Goal: Task Accomplishment & Management: Manage account settings

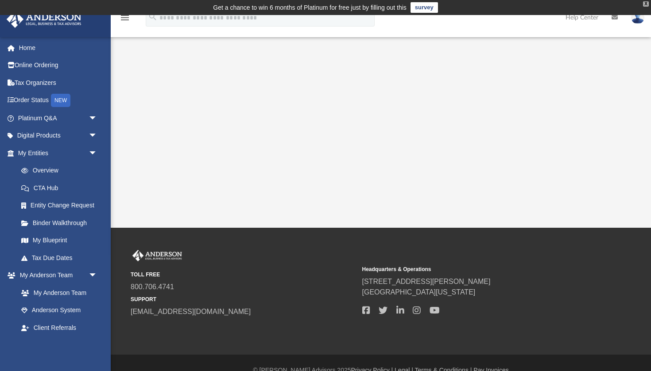
click at [638, 5] on div "X" at bounding box center [646, 3] width 6 height 5
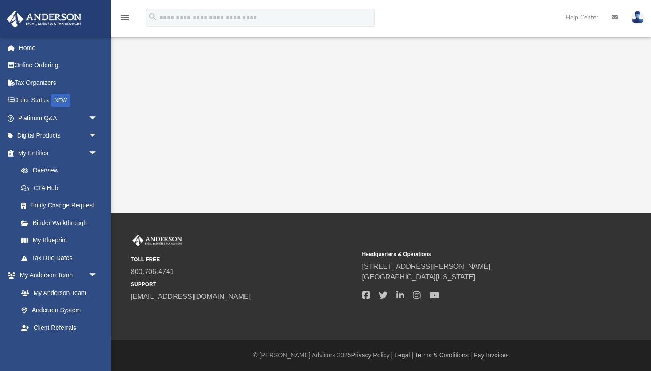
click at [638, 17] on img at bounding box center [637, 17] width 13 height 13
click at [419, 139] on div "App dejuanjohnson812@gmail.com Sign Out propertyrentals.id@gmail.com Home Onlin…" at bounding box center [325, 106] width 651 height 213
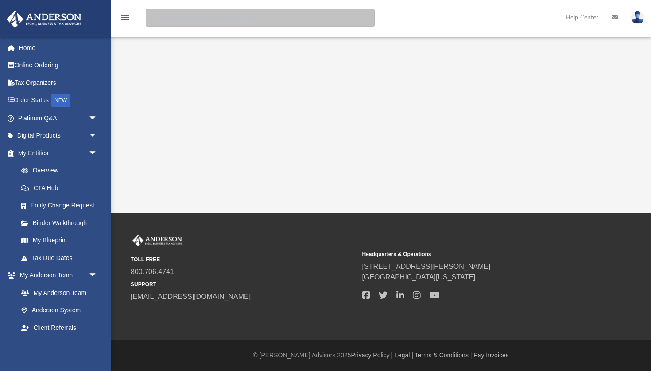
click at [340, 20] on input "search" at bounding box center [260, 18] width 229 height 18
type input "**********"
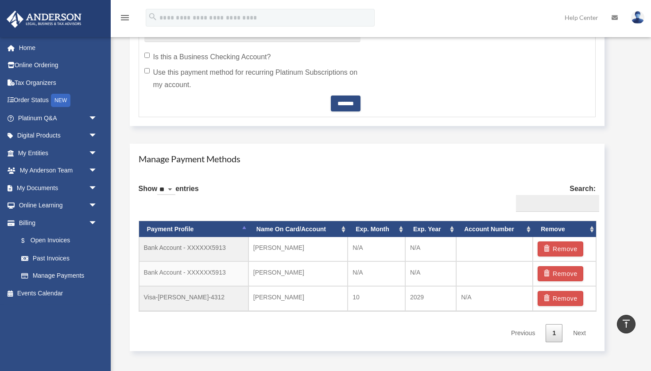
scroll to position [405, 0]
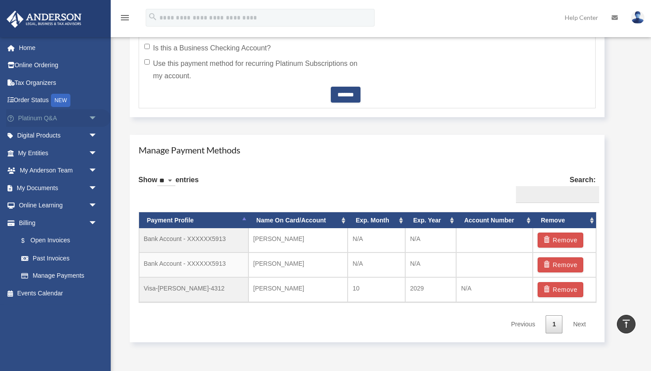
click at [95, 113] on span "arrow_drop_down" at bounding box center [98, 118] width 18 height 18
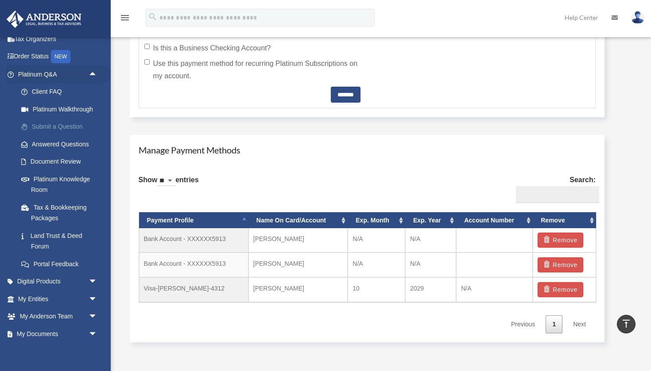
scroll to position [46, 0]
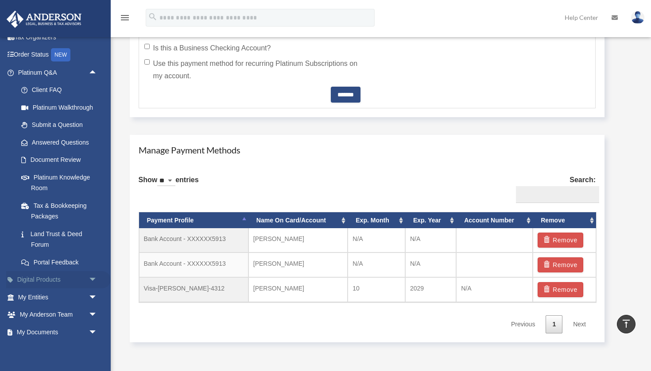
click at [89, 276] on span "arrow_drop_down" at bounding box center [98, 280] width 18 height 18
click at [89, 276] on span "arrow_drop_up" at bounding box center [98, 280] width 18 height 18
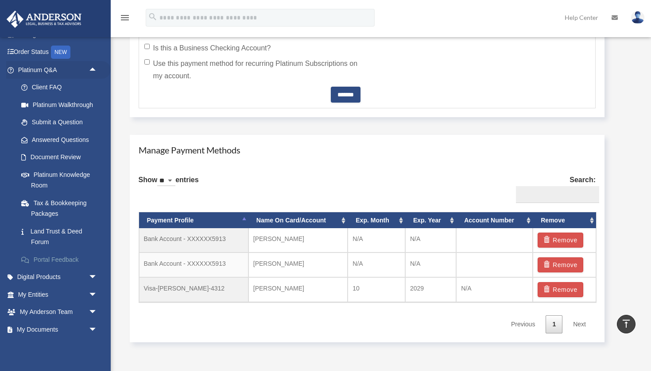
scroll to position [50, 0]
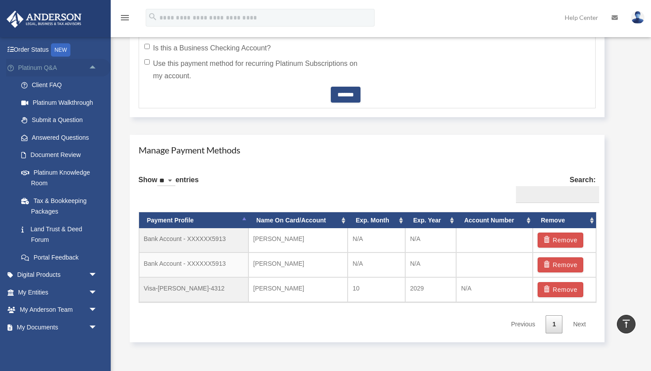
click at [95, 64] on span "arrow_drop_up" at bounding box center [98, 68] width 18 height 18
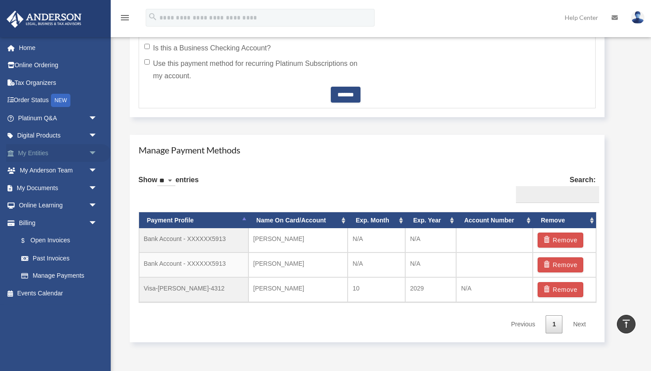
click at [91, 152] on span "arrow_drop_down" at bounding box center [98, 153] width 18 height 18
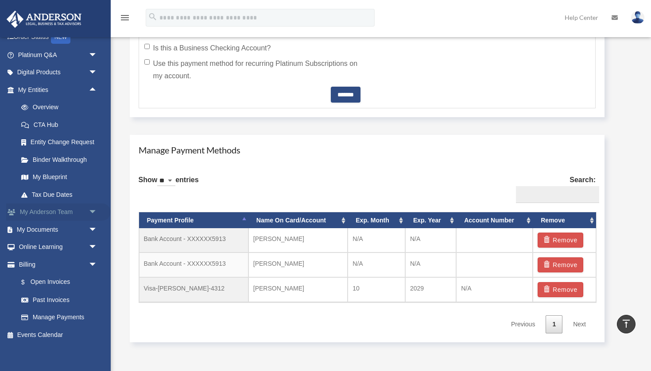
scroll to position [63, 0]
click at [93, 243] on span "arrow_drop_down" at bounding box center [98, 248] width 18 height 18
click at [93, 244] on span "arrow_drop_up" at bounding box center [98, 248] width 18 height 18
click at [92, 211] on span "arrow_drop_down" at bounding box center [98, 213] width 18 height 18
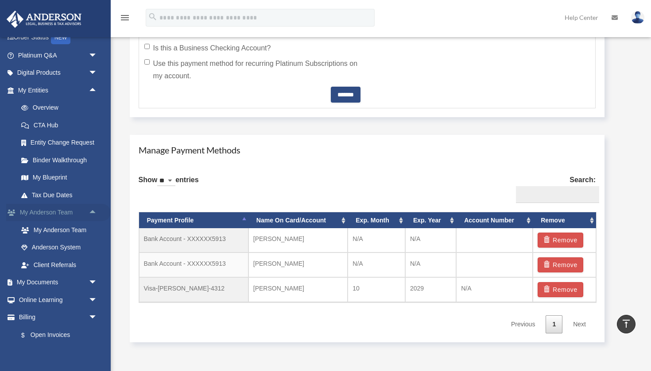
click at [92, 211] on span "arrow_drop_up" at bounding box center [98, 213] width 18 height 18
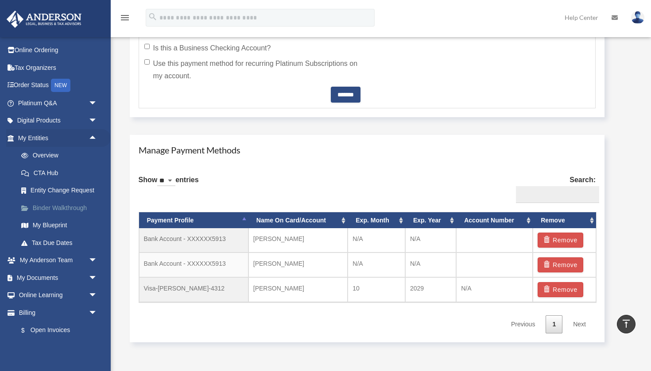
scroll to position [11, 0]
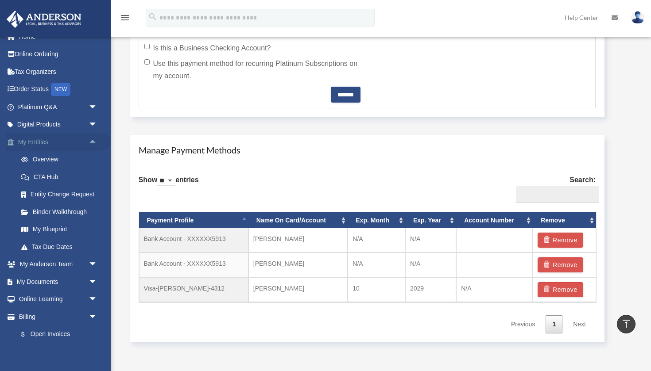
click at [92, 143] on span "arrow_drop_up" at bounding box center [98, 142] width 18 height 18
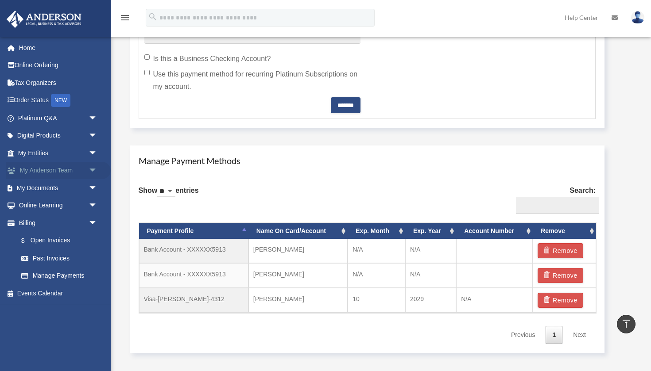
scroll to position [398, 0]
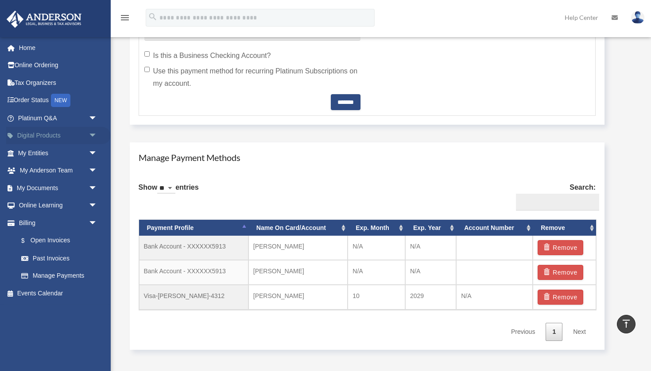
click at [89, 134] on span "arrow_drop_down" at bounding box center [98, 136] width 18 height 18
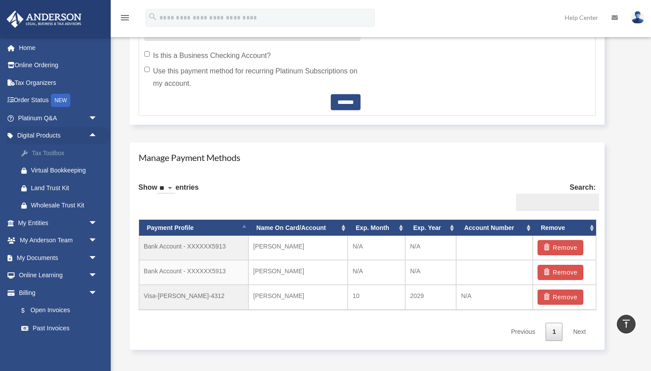
click at [54, 153] on div "Tax Toolbox" at bounding box center [65, 153] width 69 height 11
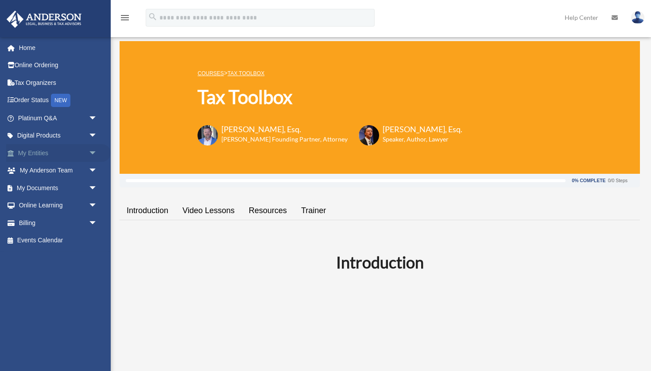
click at [89, 154] on span "arrow_drop_down" at bounding box center [98, 153] width 18 height 18
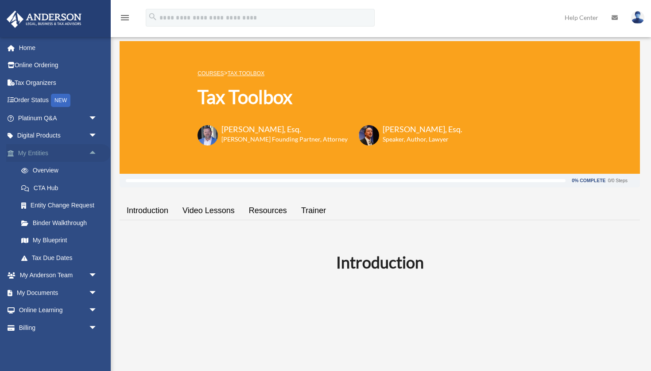
click at [89, 154] on span "arrow_drop_up" at bounding box center [98, 153] width 18 height 18
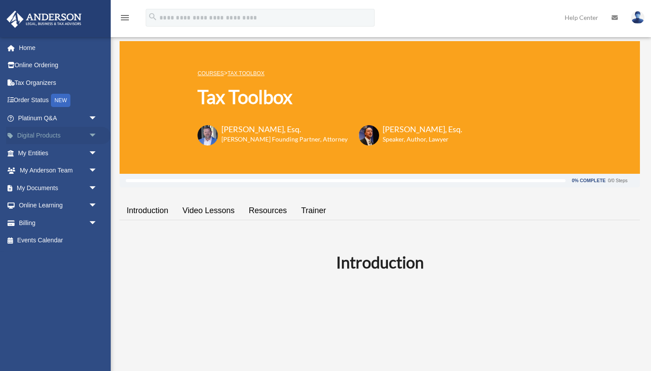
click at [91, 139] on span "arrow_drop_down" at bounding box center [98, 136] width 18 height 18
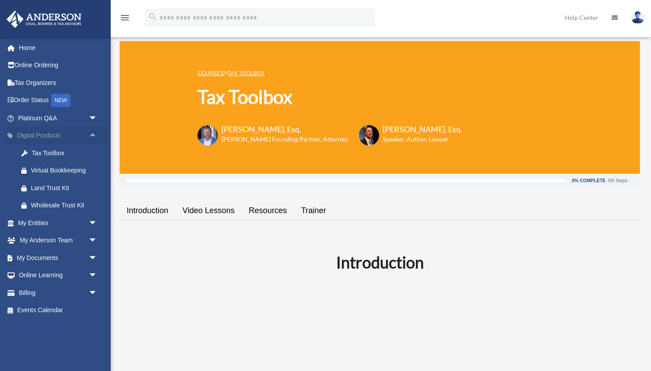
click at [91, 137] on span "arrow_drop_up" at bounding box center [98, 136] width 18 height 18
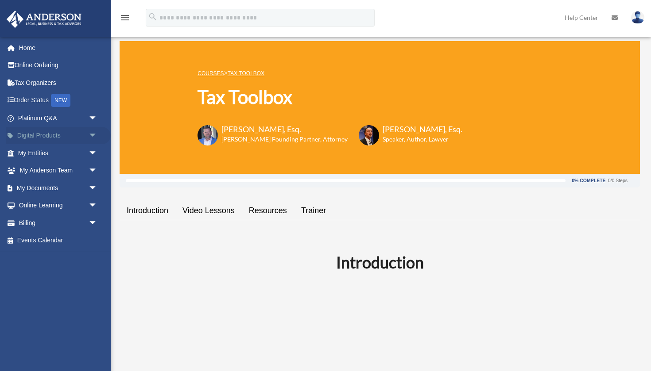
click at [93, 135] on span "arrow_drop_down" at bounding box center [98, 136] width 18 height 18
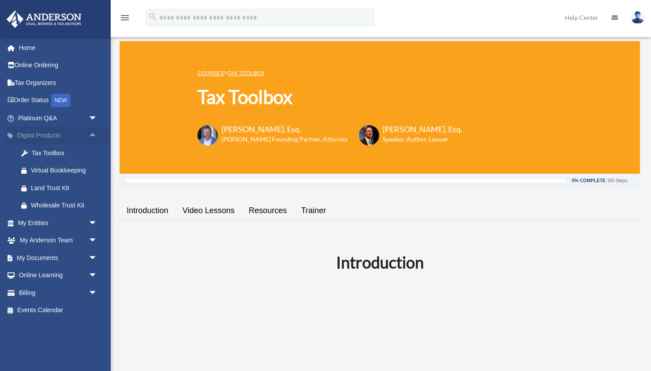
click at [91, 134] on span "arrow_drop_up" at bounding box center [98, 136] width 18 height 18
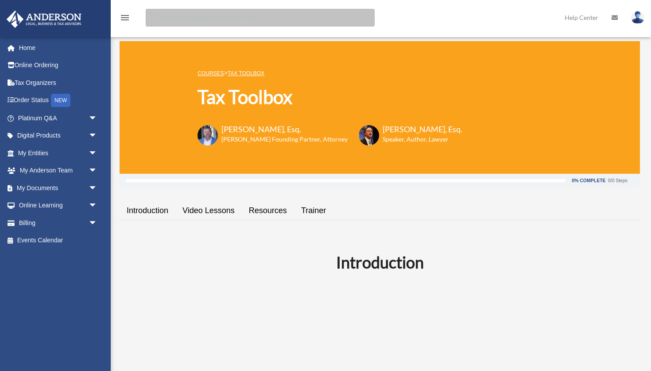
click at [183, 19] on input "search" at bounding box center [260, 18] width 229 height 18
type input "**********"
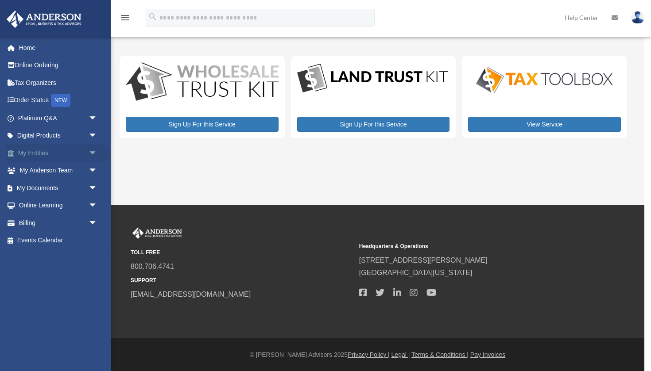
click at [104, 158] on span "arrow_drop_down" at bounding box center [98, 153] width 18 height 18
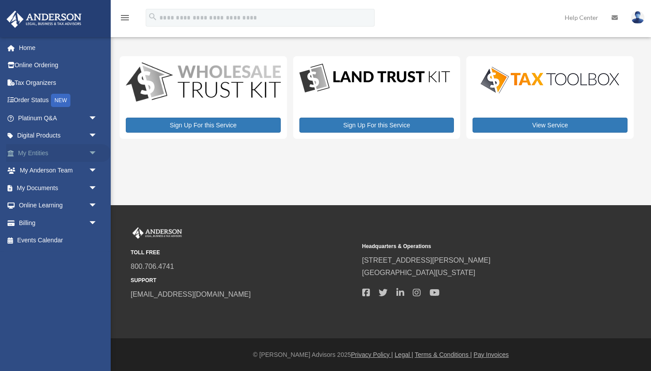
click at [104, 158] on span "arrow_drop_down" at bounding box center [98, 153] width 18 height 18
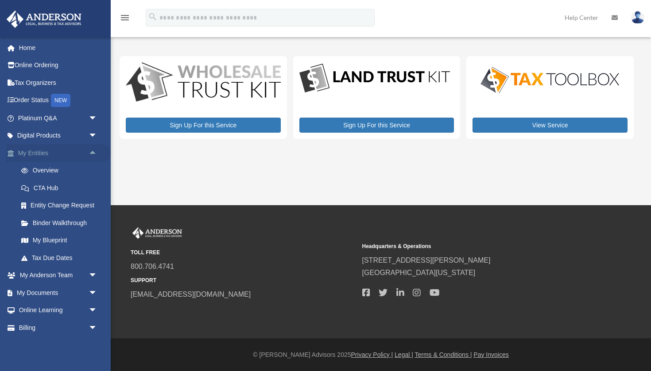
click at [89, 154] on span "arrow_drop_up" at bounding box center [98, 153] width 18 height 18
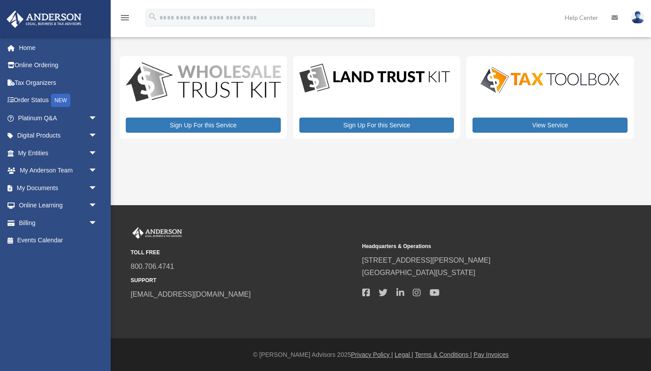
click at [637, 18] on img at bounding box center [637, 17] width 13 height 13
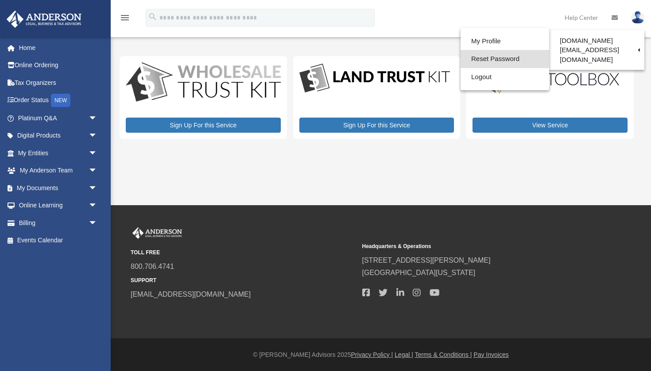
click at [498, 58] on link "Reset Password" at bounding box center [504, 59] width 89 height 18
